Goal: Task Accomplishment & Management: Manage account settings

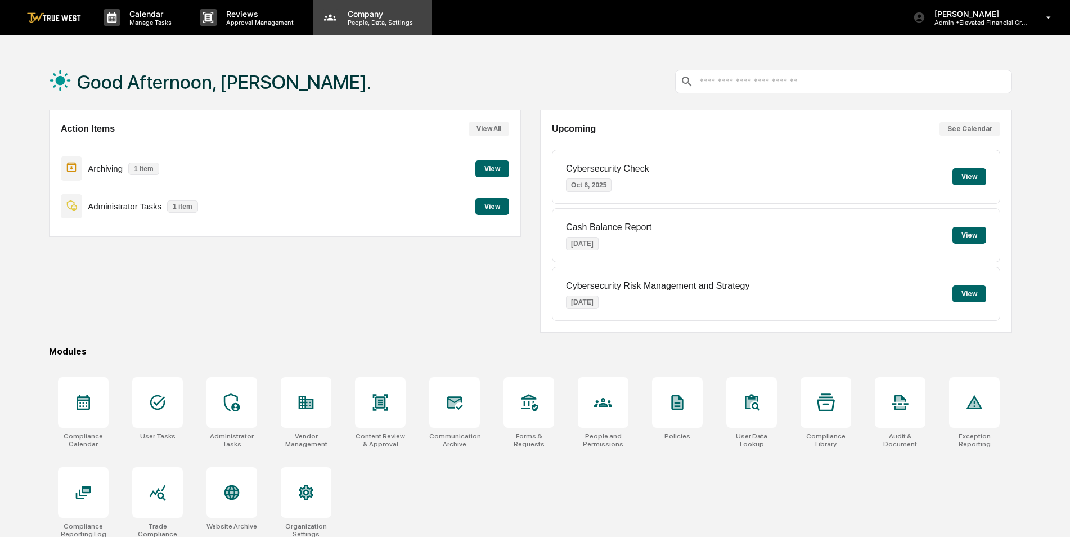
click at [381, 27] on div "Company People, Data, Settings" at bounding box center [372, 17] width 119 height 35
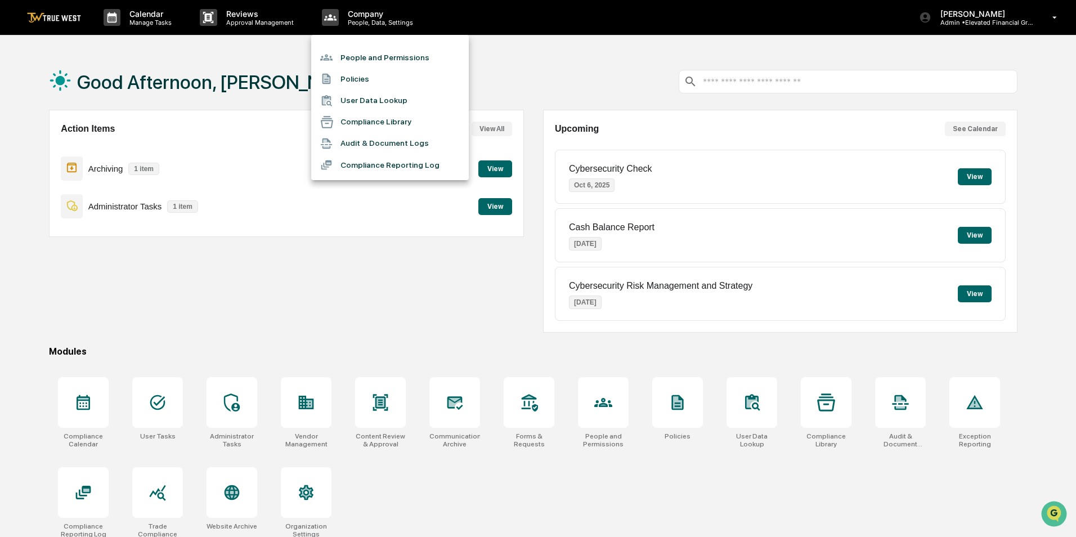
click at [380, 59] on li "People and Permissions" at bounding box center [390, 57] width 158 height 21
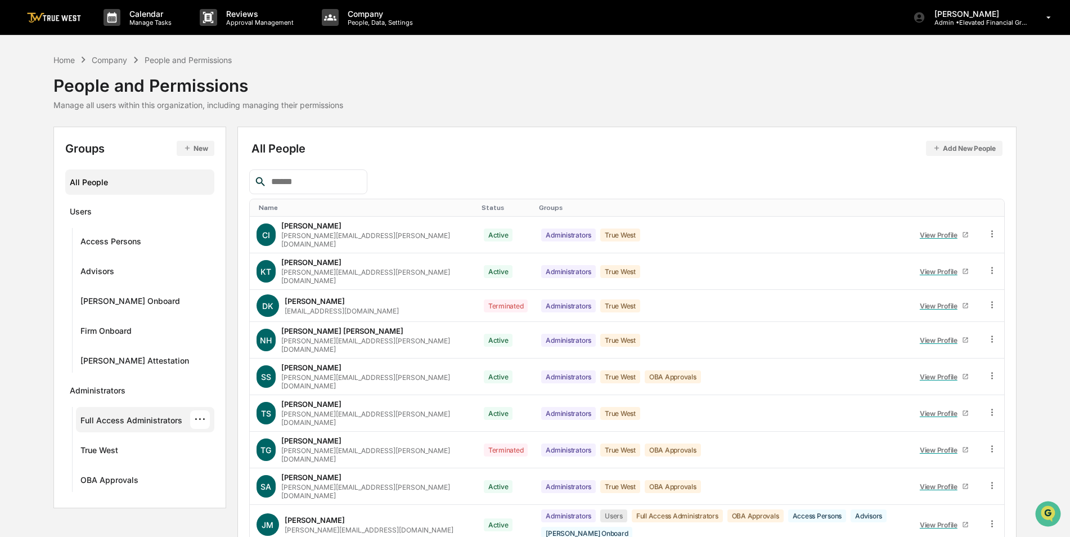
click at [127, 422] on div "Full Access Administrators" at bounding box center [131, 422] width 102 height 14
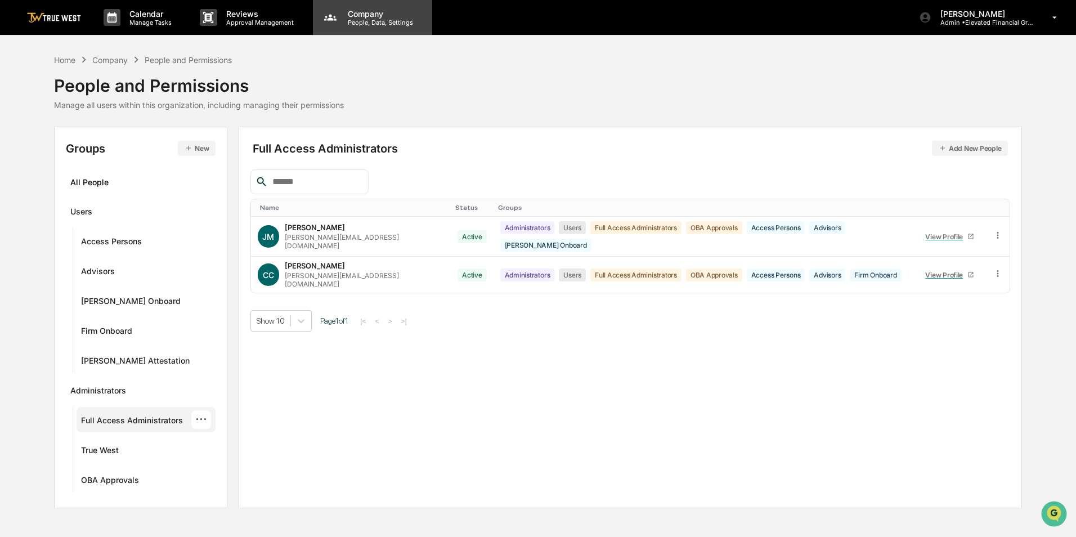
click at [371, 26] on p "People, Data, Settings" at bounding box center [379, 23] width 80 height 8
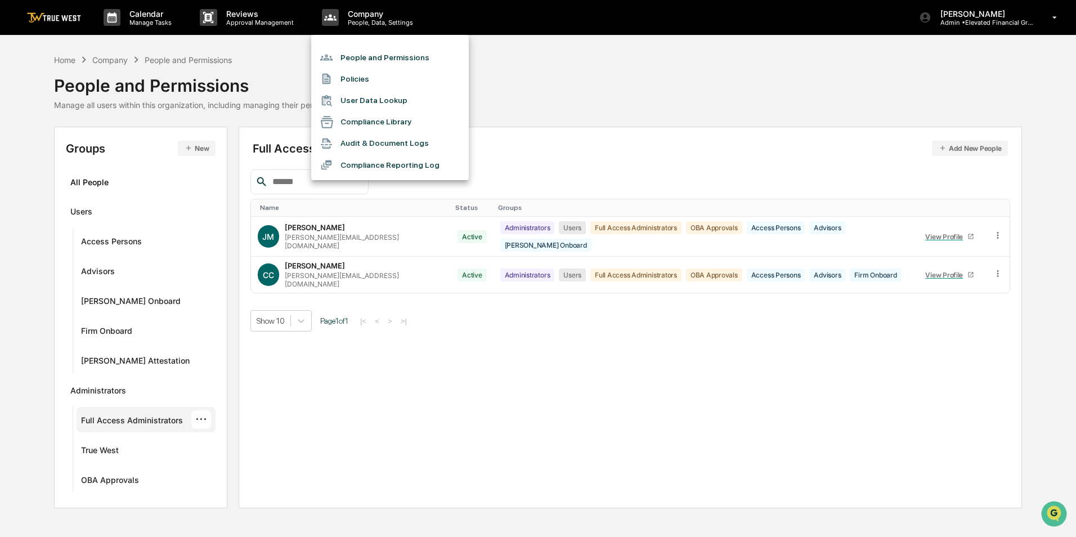
click at [368, 52] on li "People and Permissions" at bounding box center [390, 57] width 158 height 21
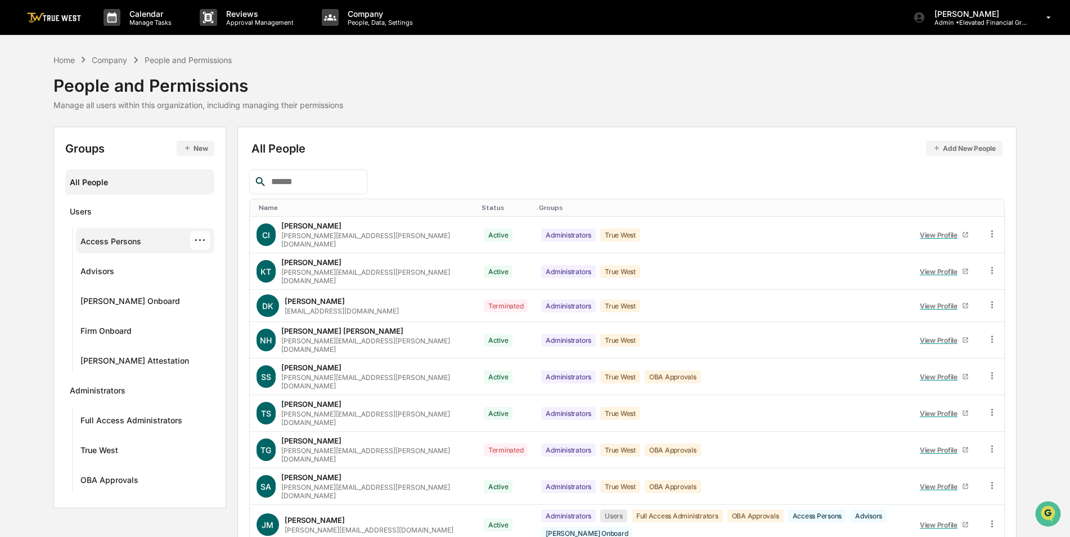
click at [93, 240] on div "Access Persons" at bounding box center [110, 243] width 61 height 14
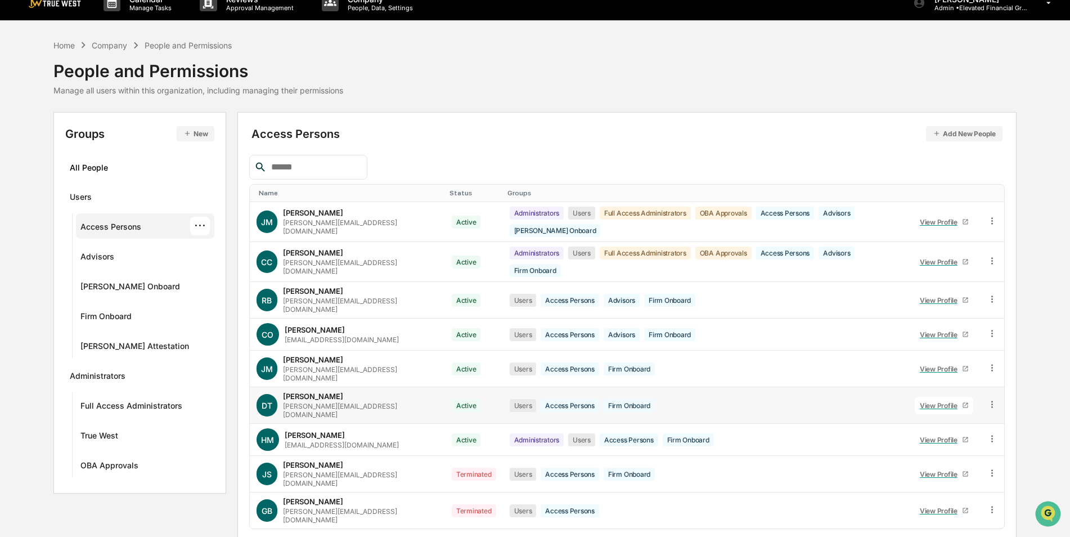
scroll to position [19, 0]
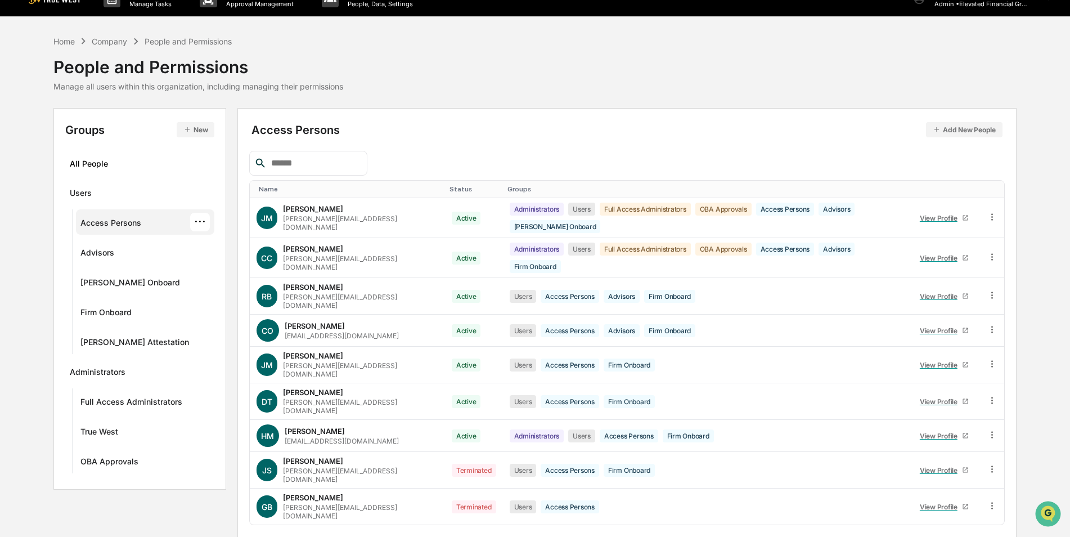
click at [760, 73] on div "Home Company People and Permissions People and Permissions Manage all users wit…" at bounding box center [534, 63] width 963 height 56
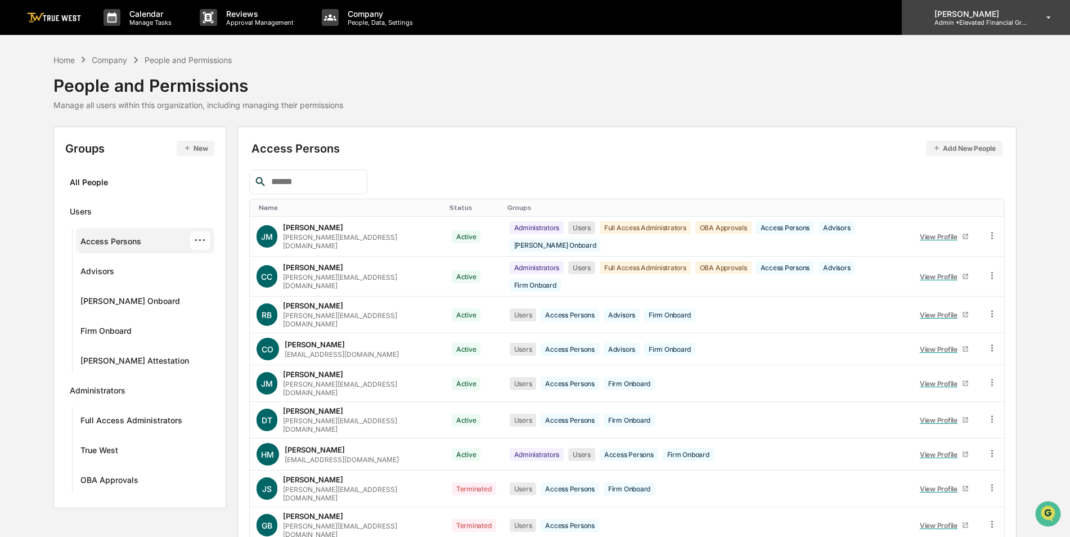
click at [970, 25] on p "Admin • Elevated Financial Group" at bounding box center [978, 23] width 105 height 8
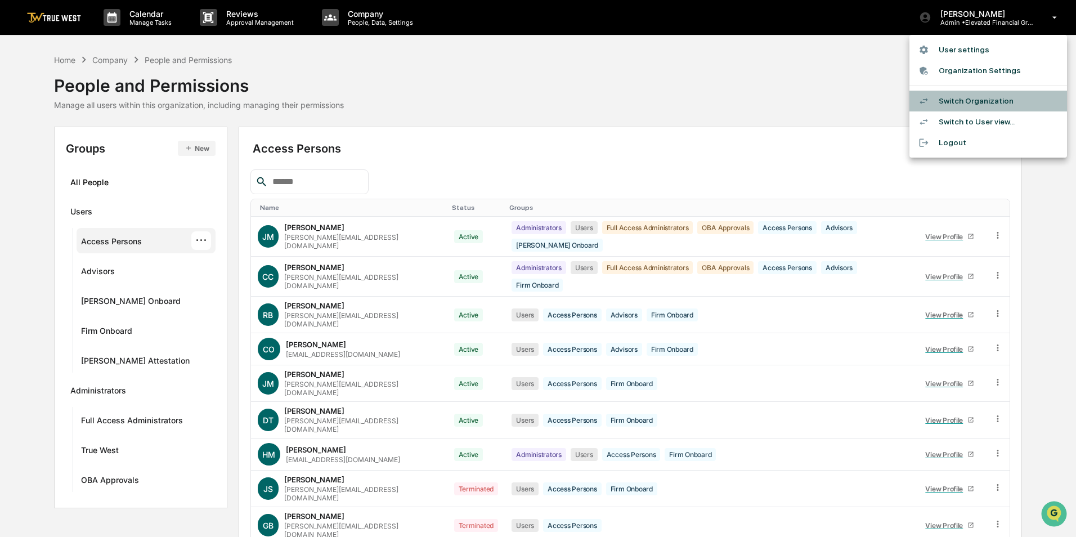
click at [972, 92] on li "Switch Organization" at bounding box center [988, 101] width 158 height 21
